Goal: Navigation & Orientation: Find specific page/section

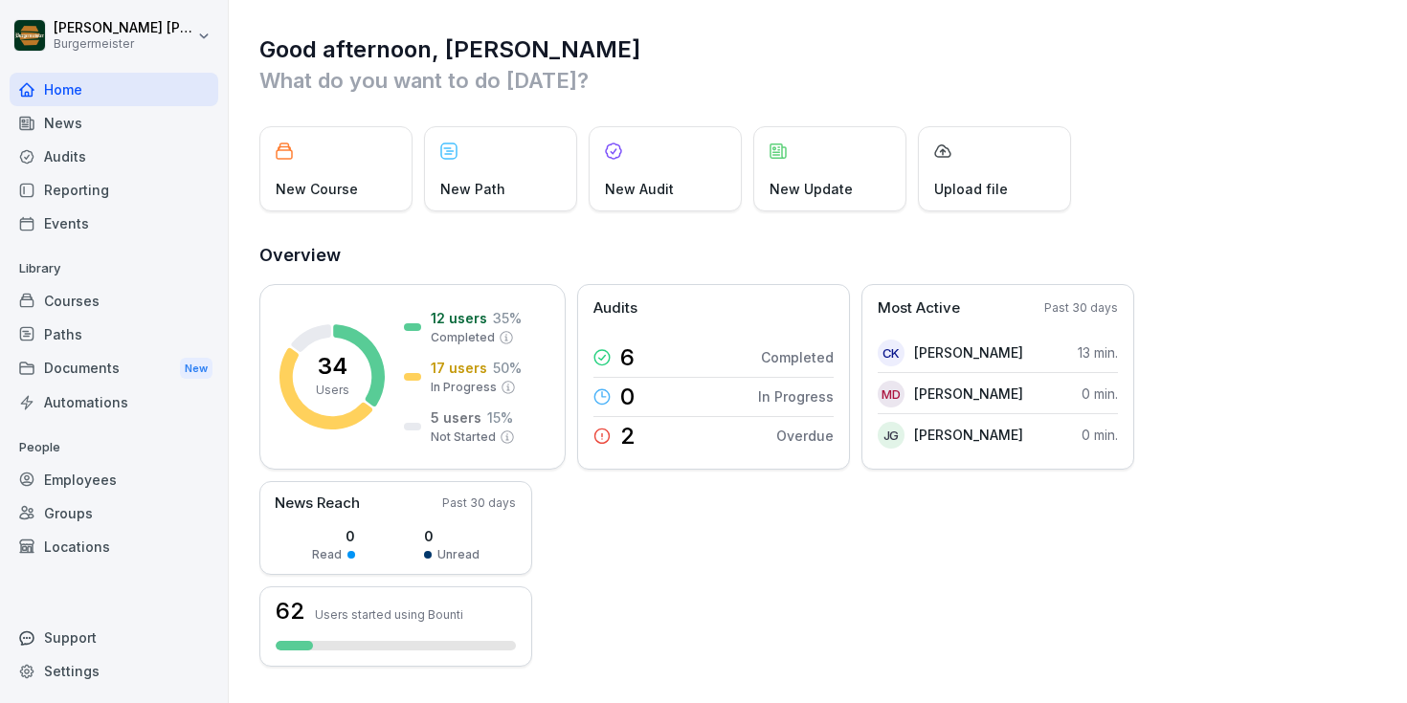
click at [92, 368] on div "Documents New" at bounding box center [114, 368] width 209 height 35
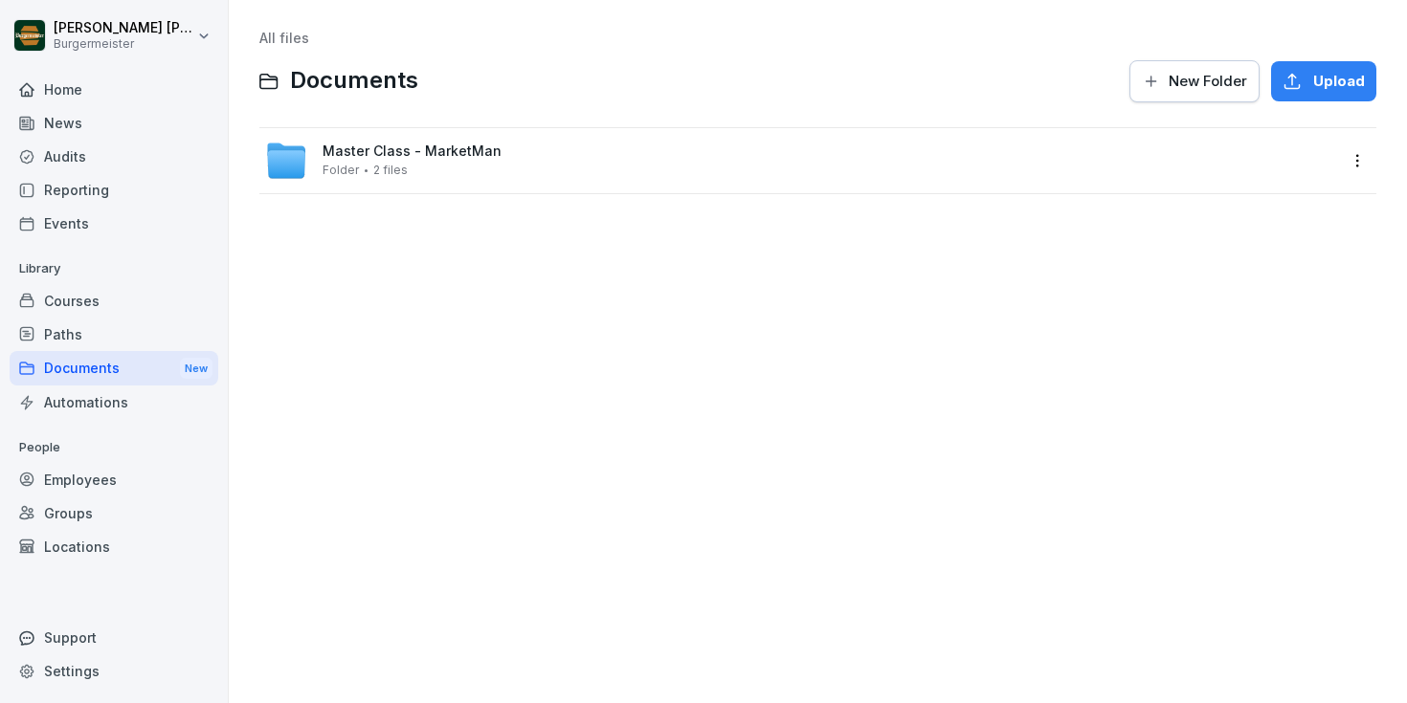
click at [99, 330] on div "Paths" at bounding box center [114, 334] width 209 height 33
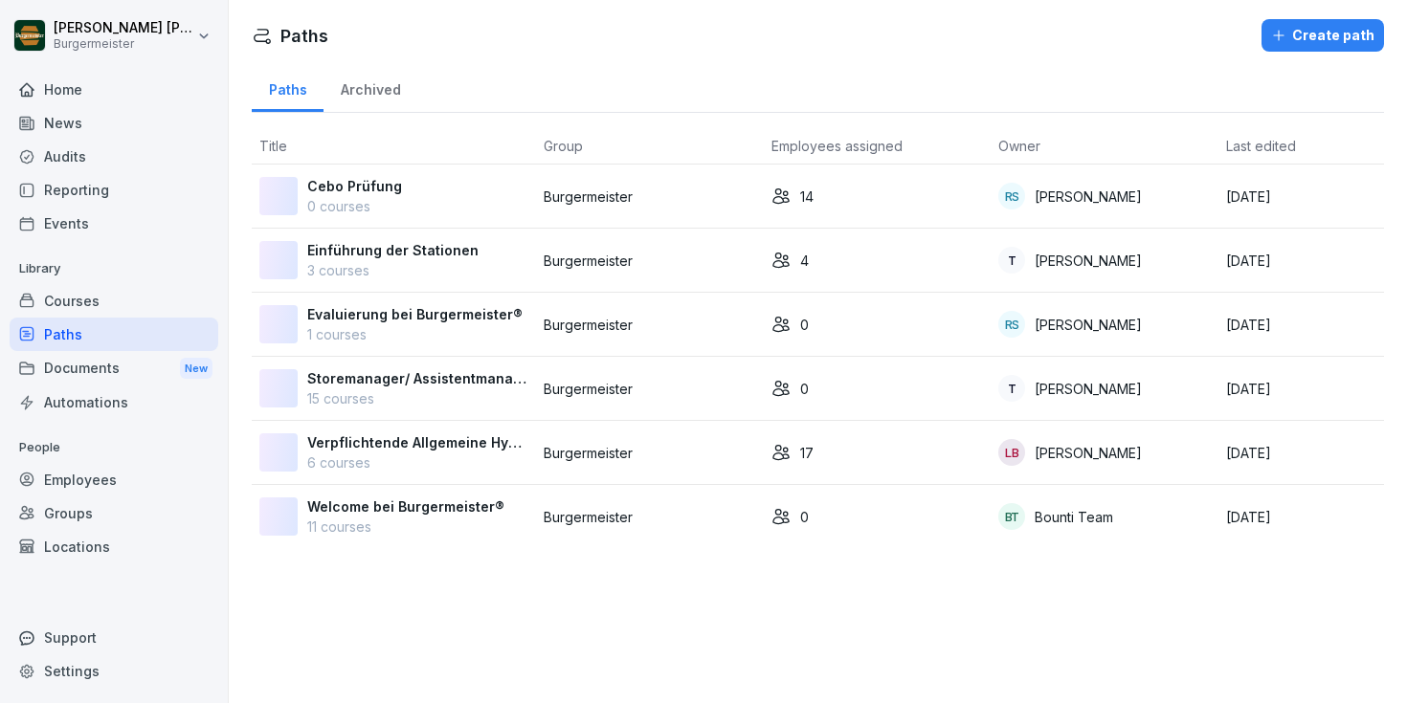
click at [90, 292] on div "Courses" at bounding box center [114, 300] width 209 height 33
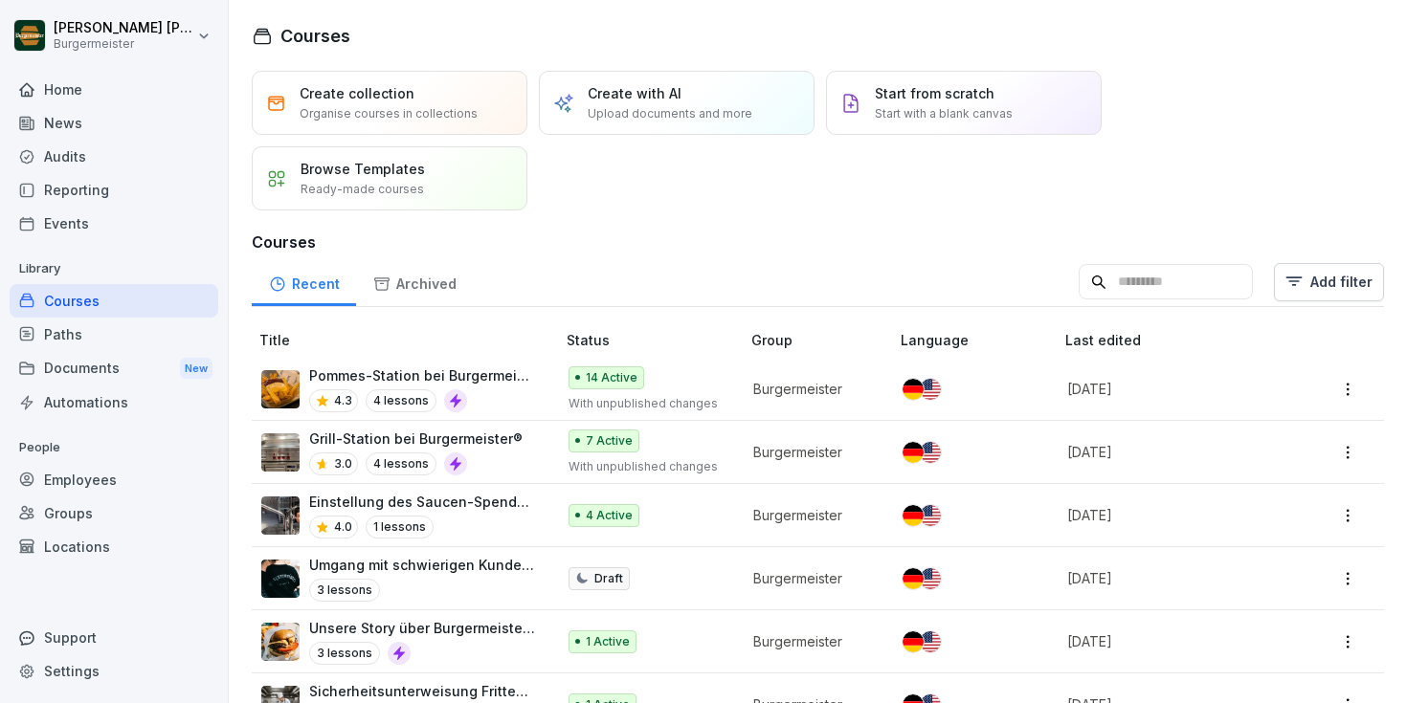
click at [93, 166] on div "Audits" at bounding box center [114, 156] width 209 height 33
click at [114, 150] on div "Audits" at bounding box center [114, 156] width 209 height 33
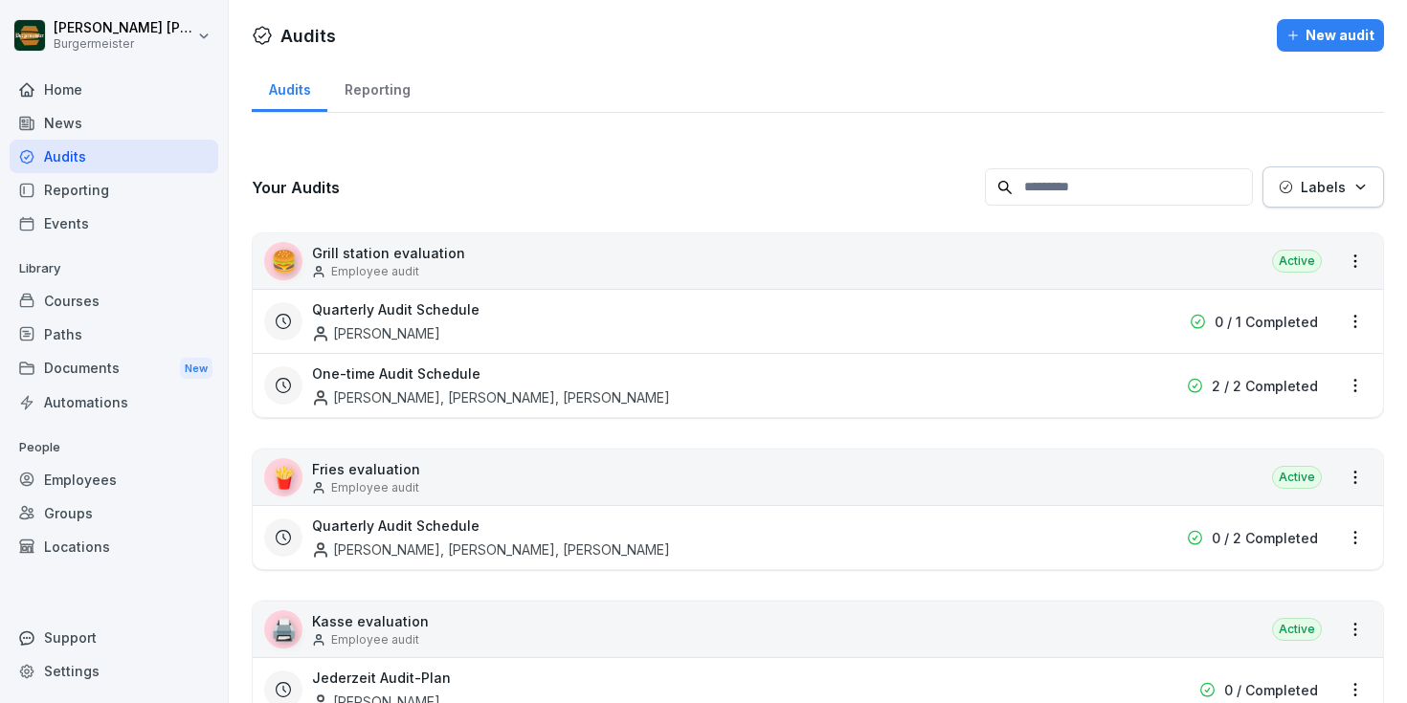
click at [379, 92] on div "Reporting" at bounding box center [377, 87] width 100 height 49
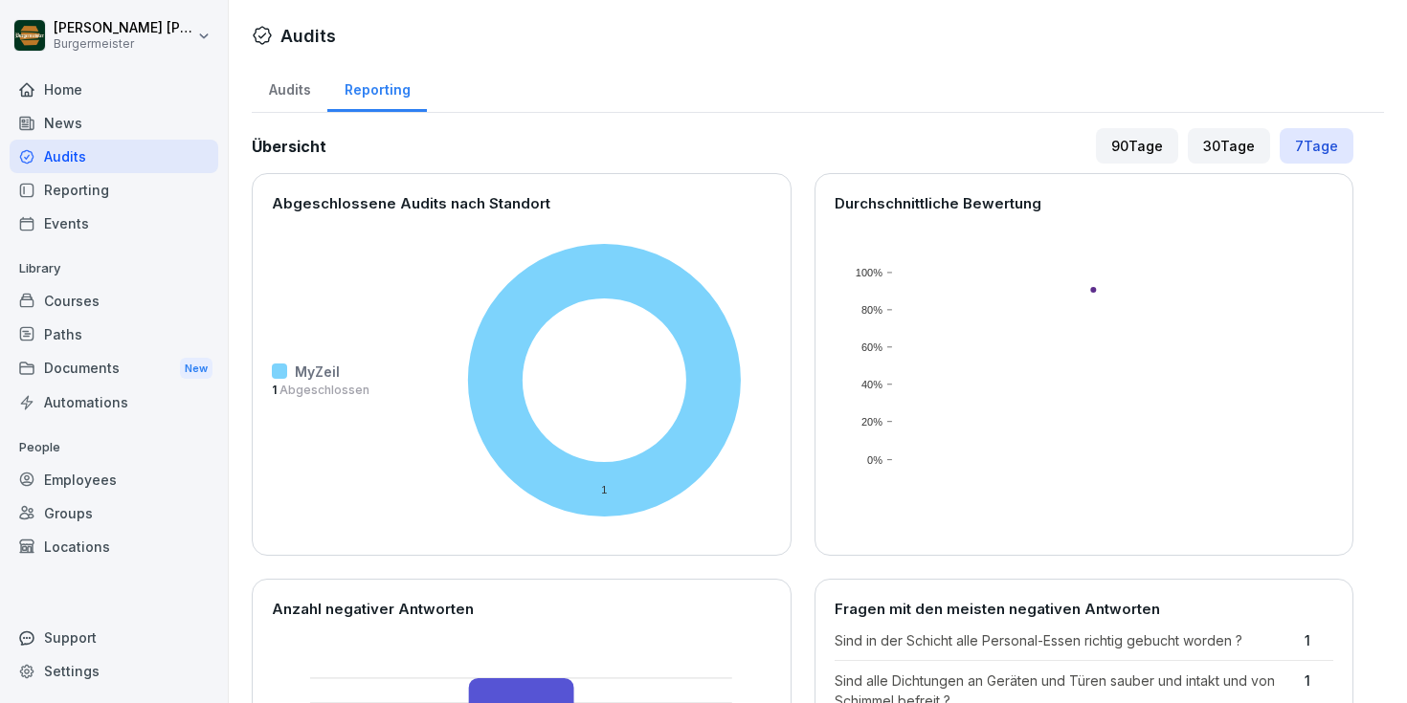
click at [60, 191] on div "Reporting" at bounding box center [114, 189] width 209 height 33
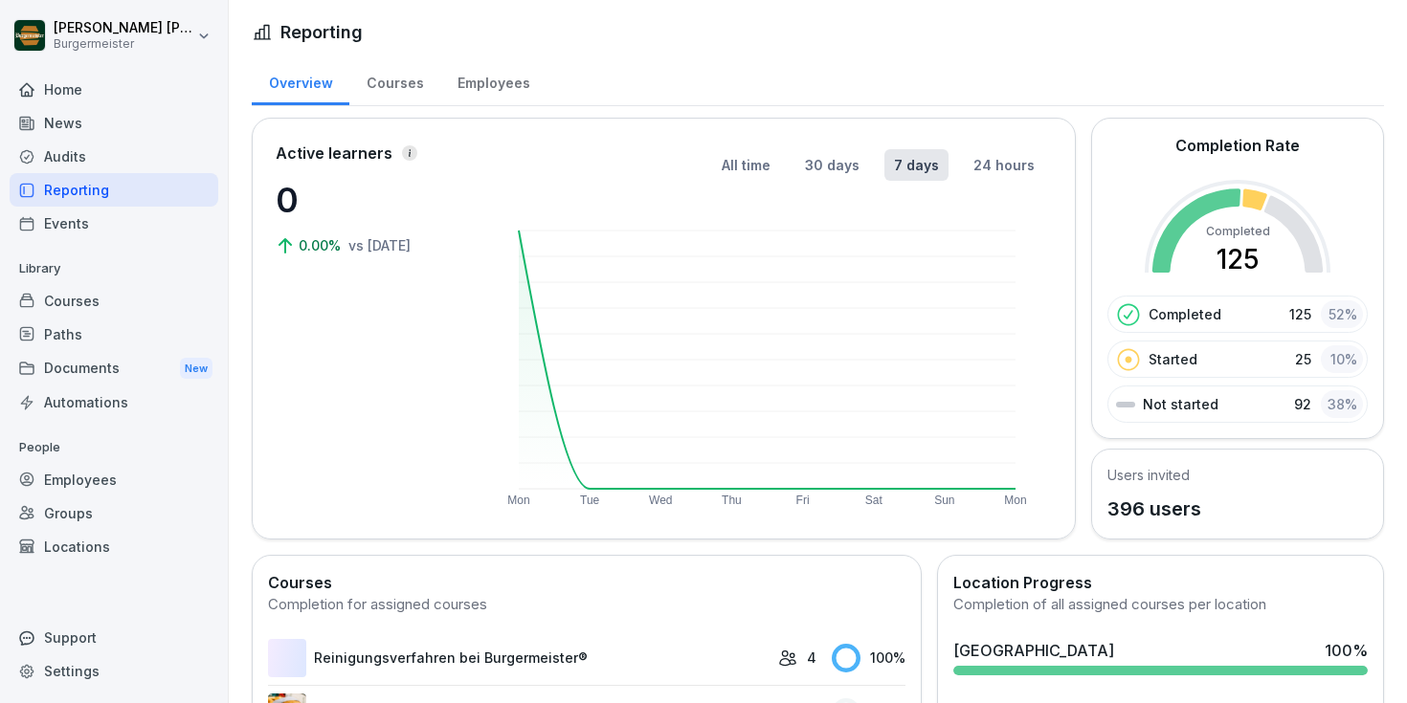
click at [63, 123] on div "News" at bounding box center [114, 122] width 209 height 33
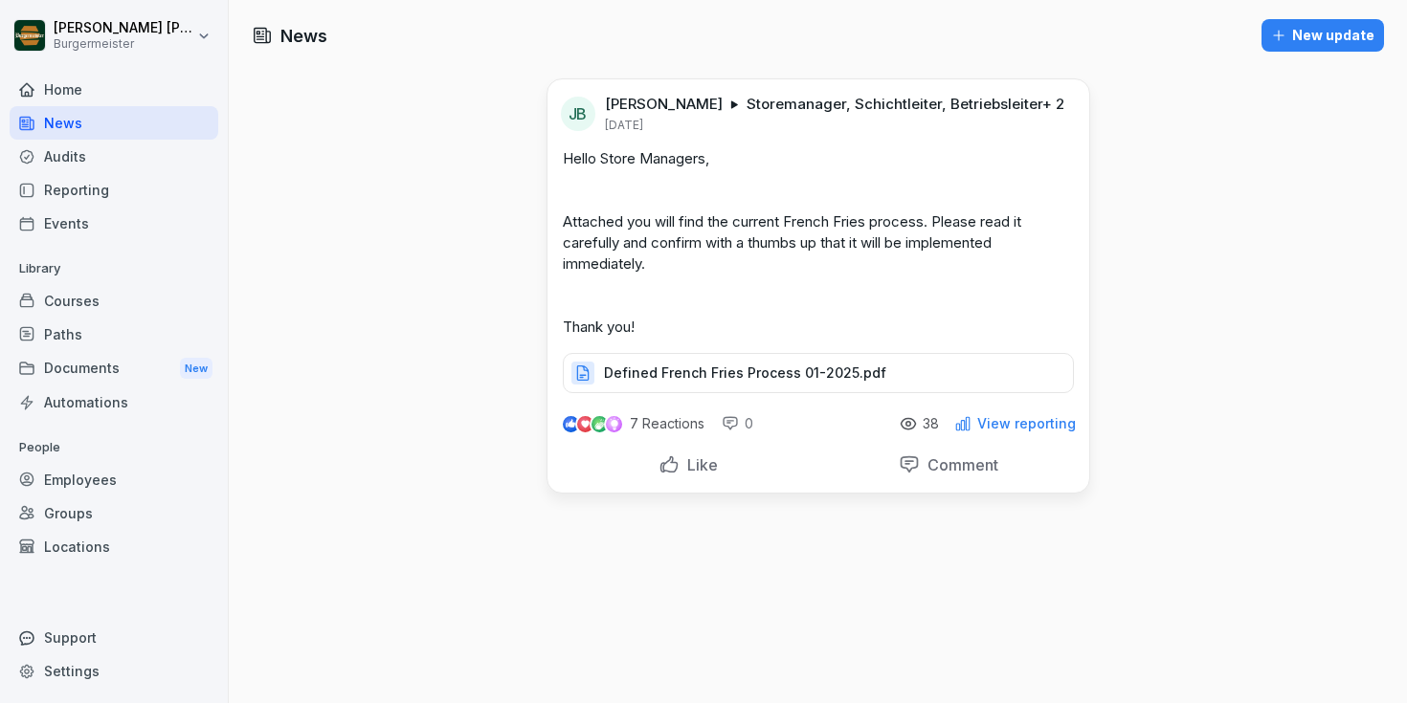
click at [65, 154] on div "Audits" at bounding box center [114, 156] width 209 height 33
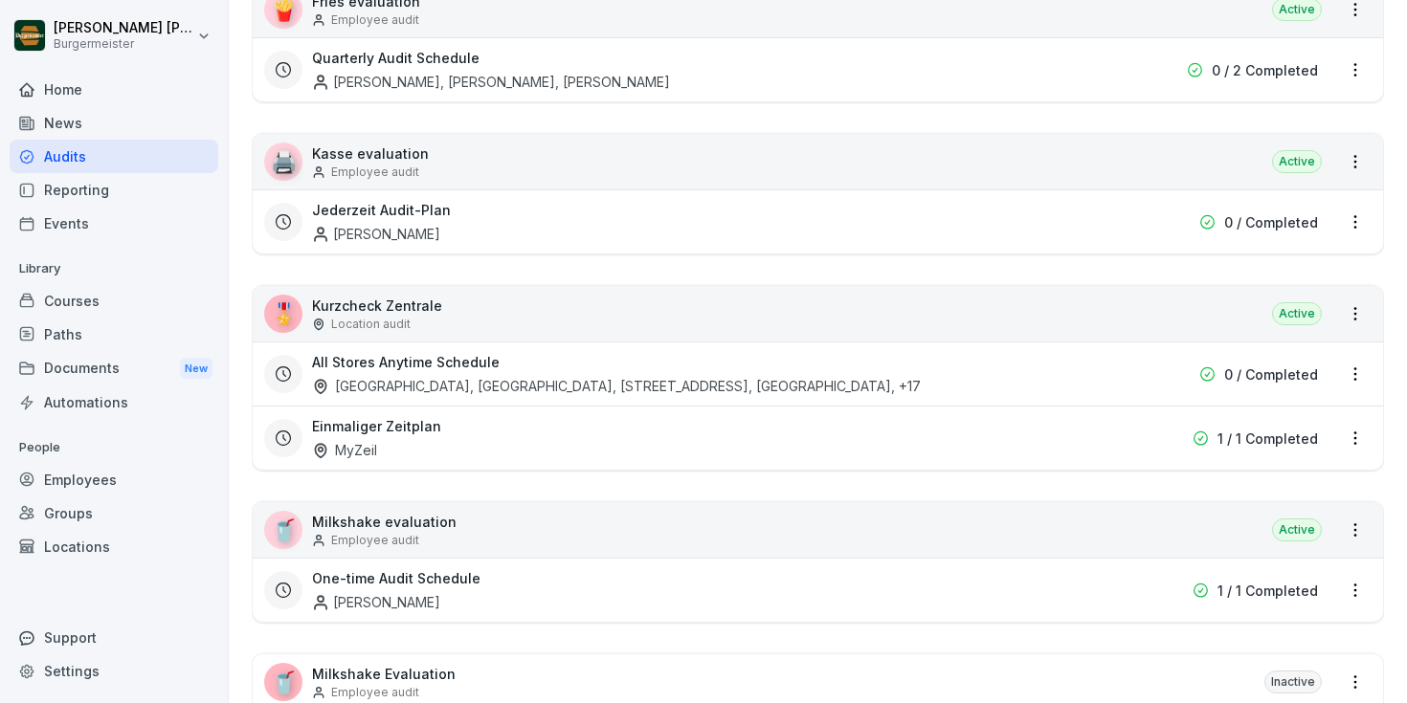
scroll to position [484, 0]
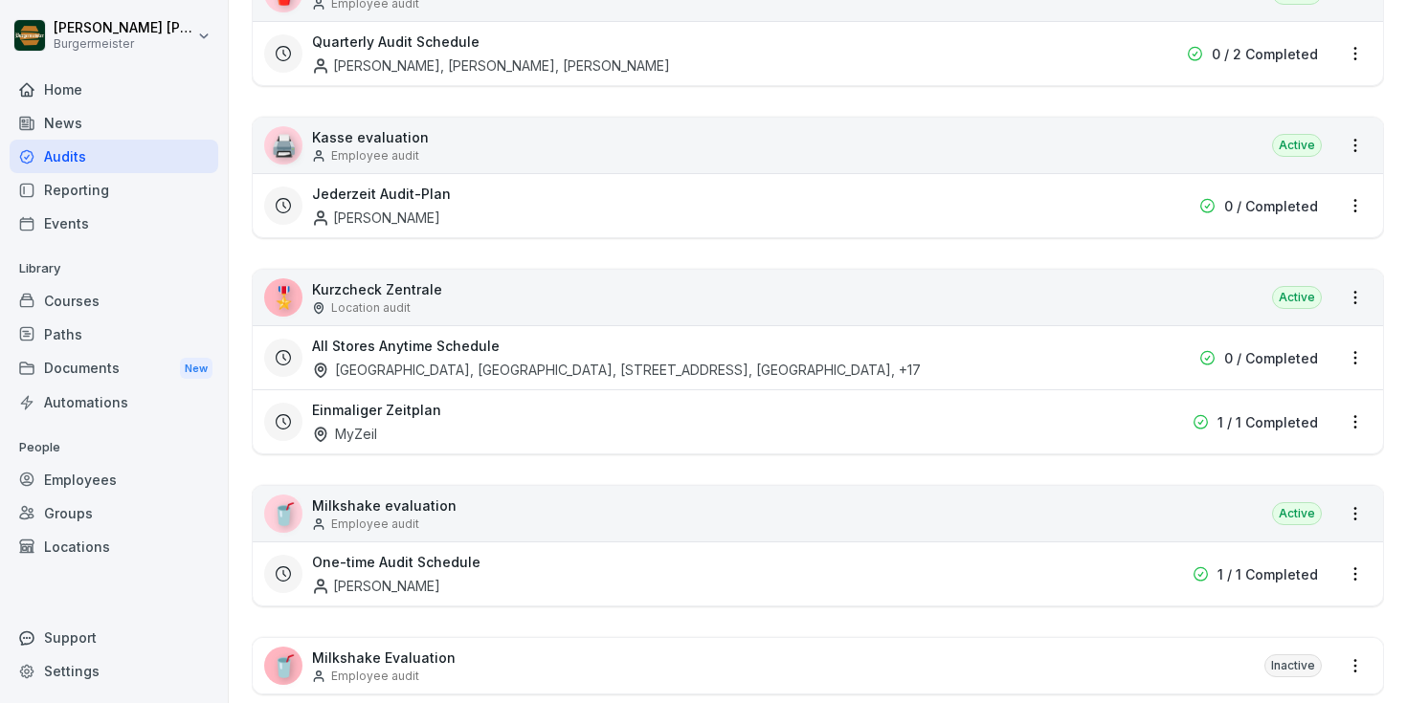
click at [420, 412] on h3 "Einmaliger Zeitplan" at bounding box center [376, 410] width 129 height 20
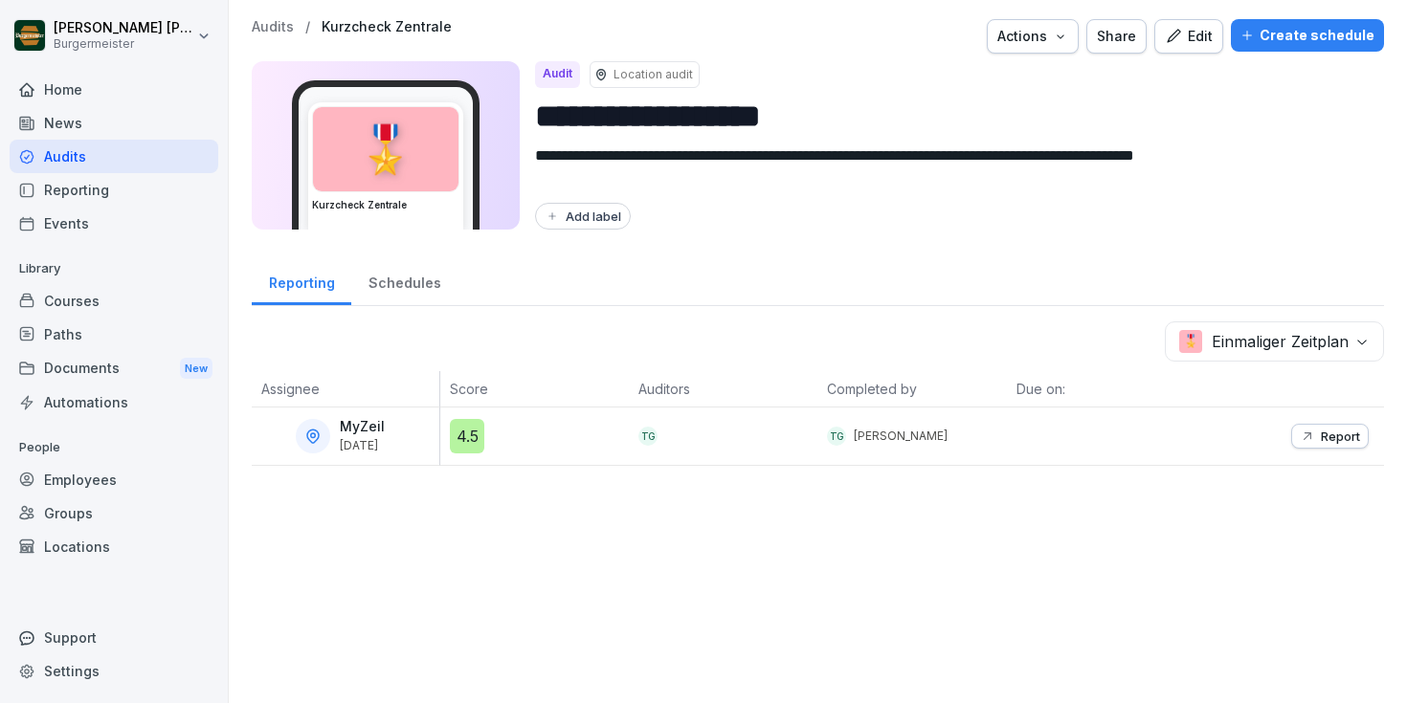
click at [270, 30] on p "Audits" at bounding box center [273, 27] width 42 height 16
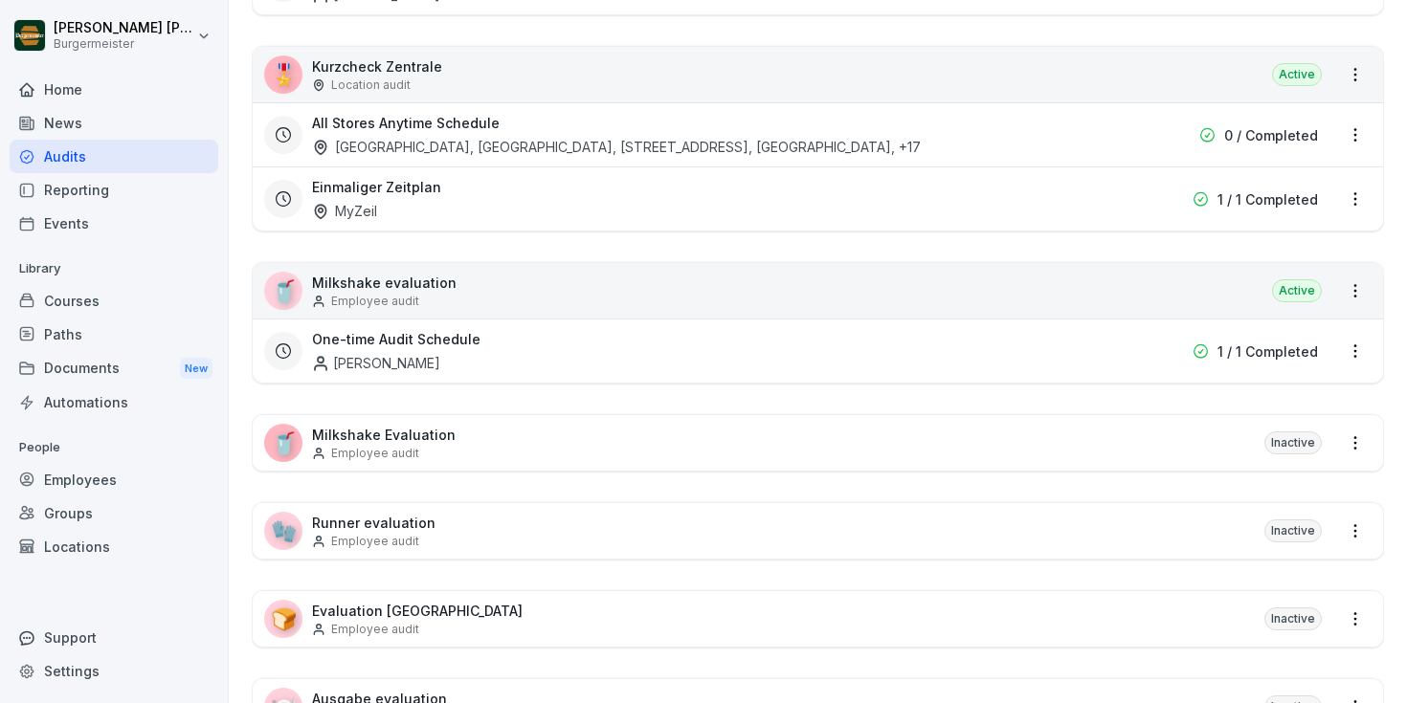
scroll to position [707, 0]
click at [378, 142] on div "[GEOGRAPHIC_DATA], [GEOGRAPHIC_DATA], [STREET_ADDRESS], [GEOGRAPHIC_DATA] , +17" at bounding box center [616, 147] width 609 height 20
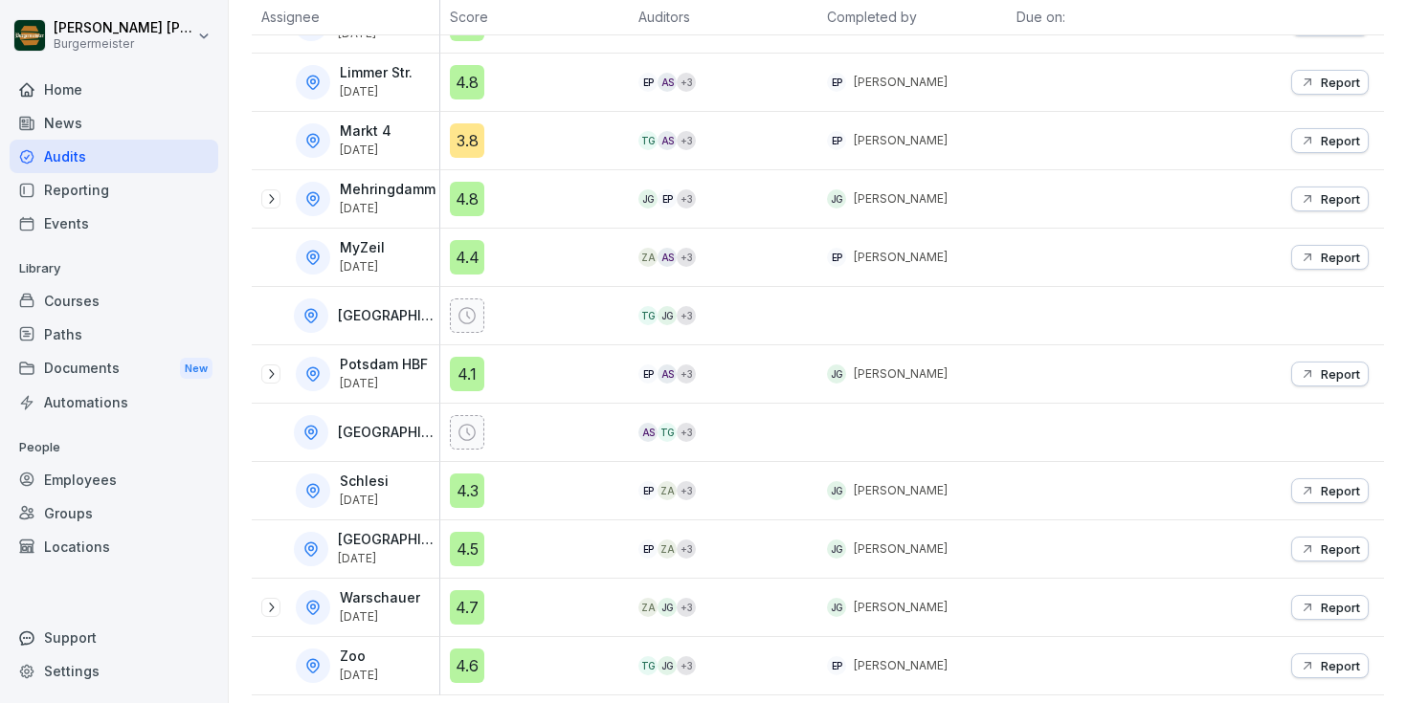
scroll to position [891, 0]
